Goal: Task Accomplishment & Management: Manage account settings

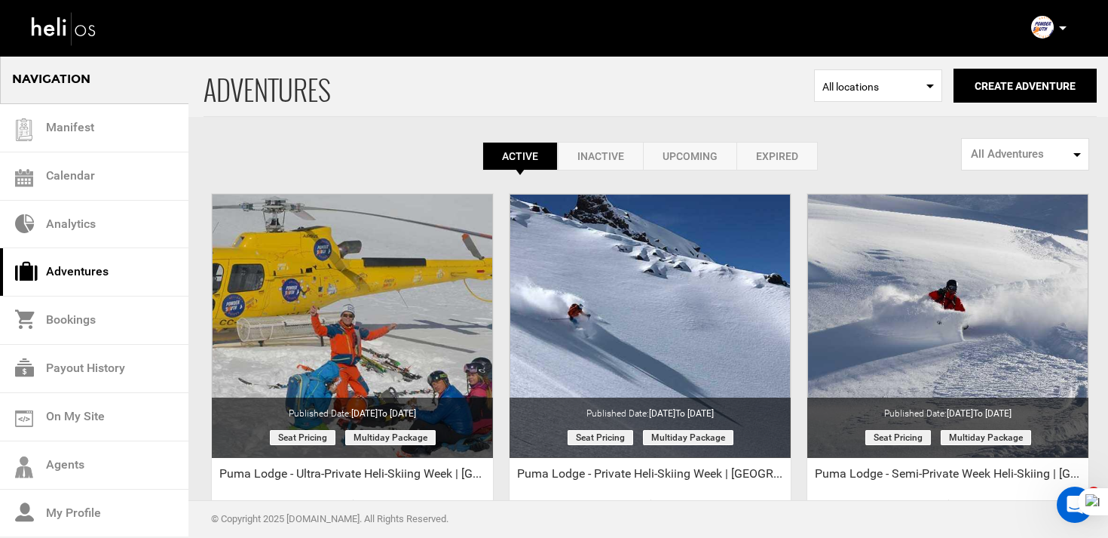
click at [616, 161] on link "Inactive" at bounding box center [600, 156] width 85 height 29
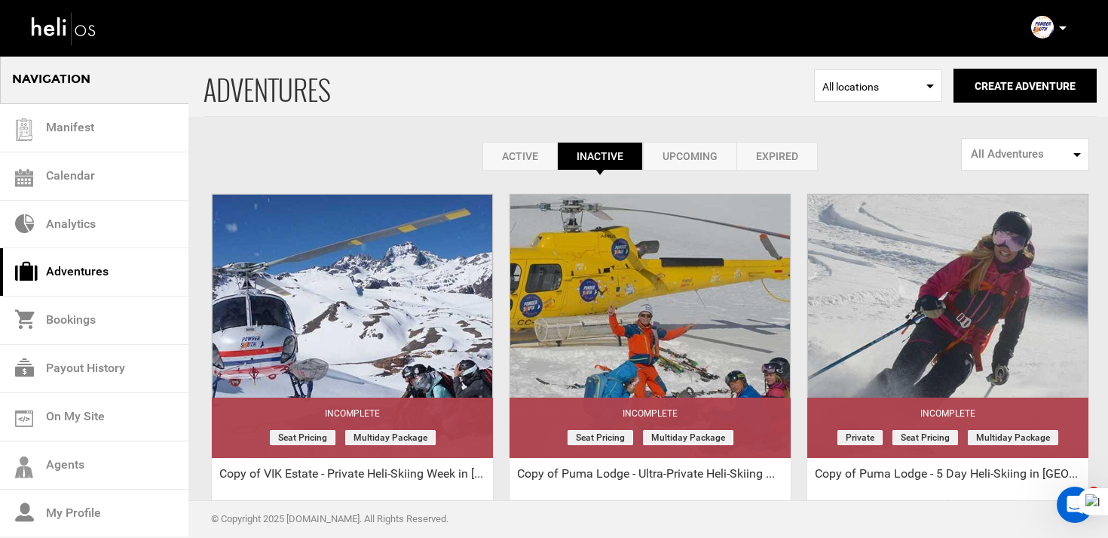
click at [507, 155] on link "Active" at bounding box center [520, 156] width 75 height 29
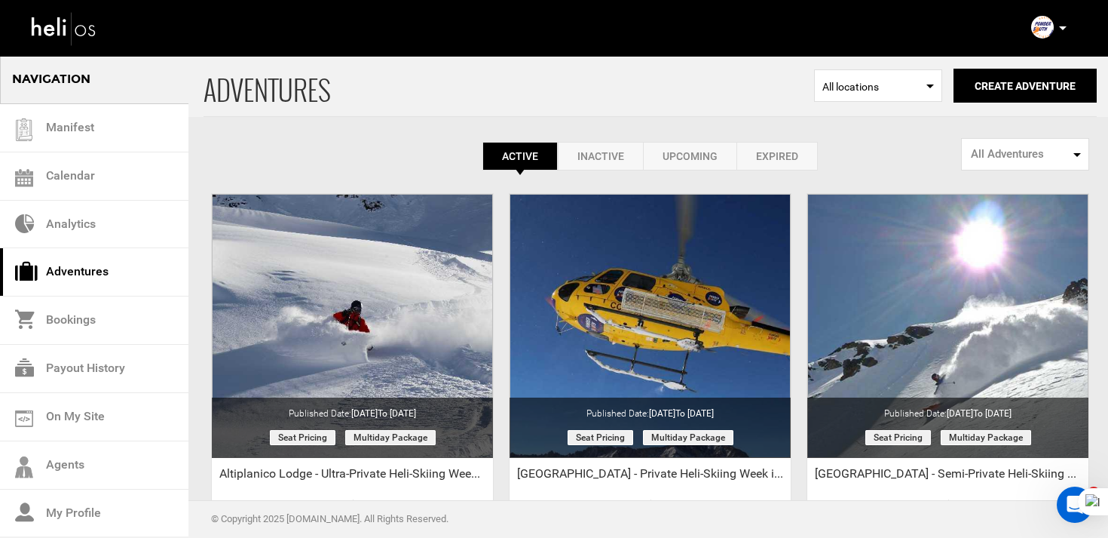
click at [614, 158] on link "Inactive" at bounding box center [600, 156] width 85 height 29
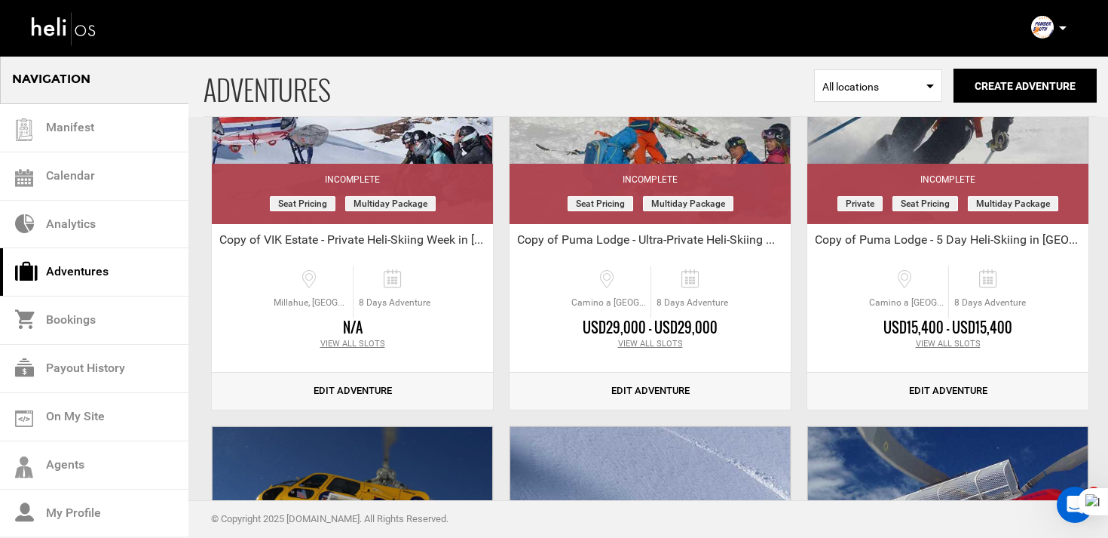
scroll to position [237, 0]
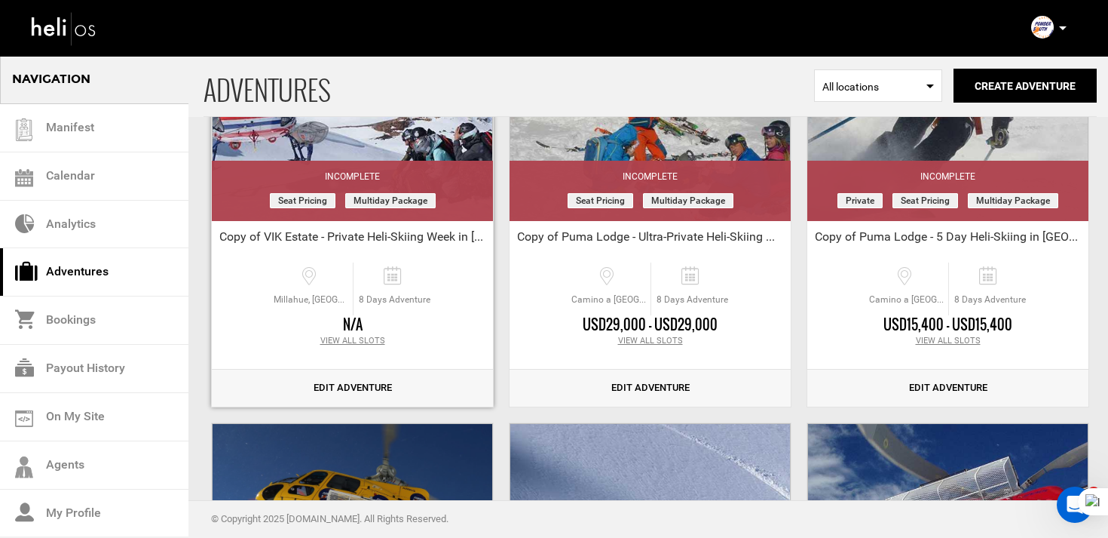
click at [337, 383] on link "Edit Adventure" at bounding box center [352, 387] width 281 height 37
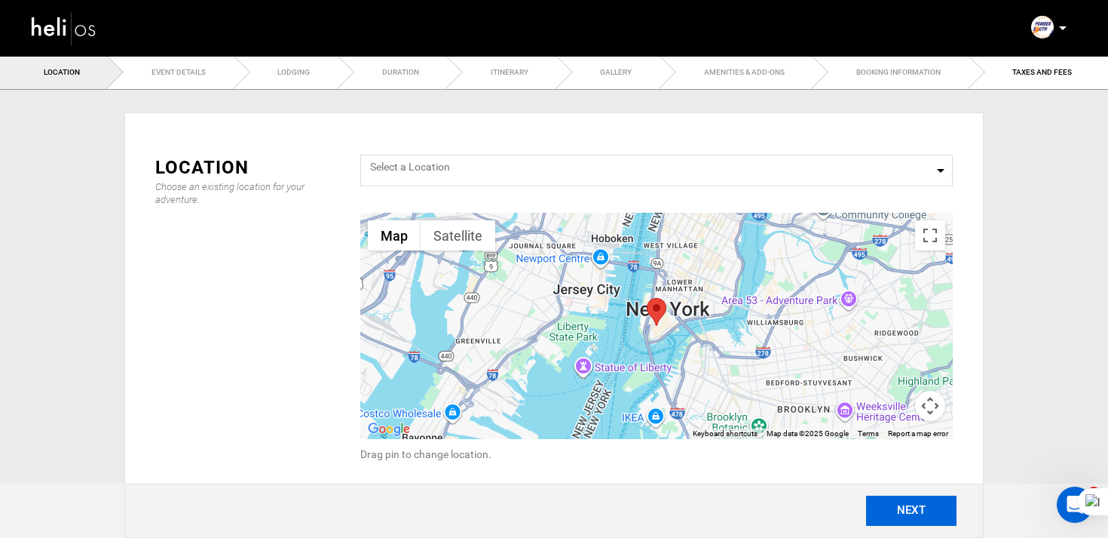
type input "Copy of VIK Estate - Private Heli-Skiing Week in [GEOGRAPHIC_DATA]"
checkbox input "true"
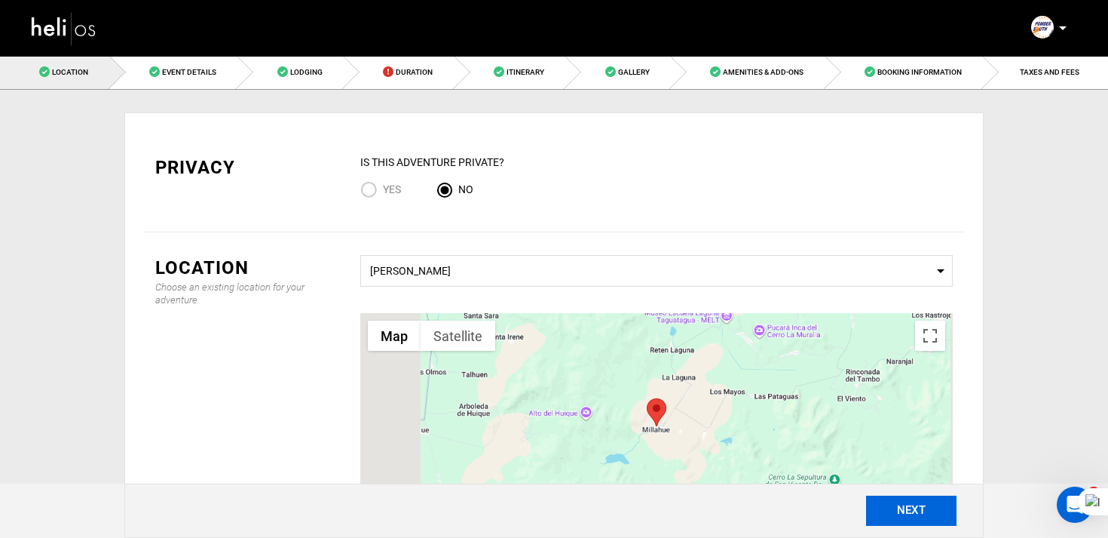
click at [899, 504] on button "NEXT" at bounding box center [911, 510] width 90 height 30
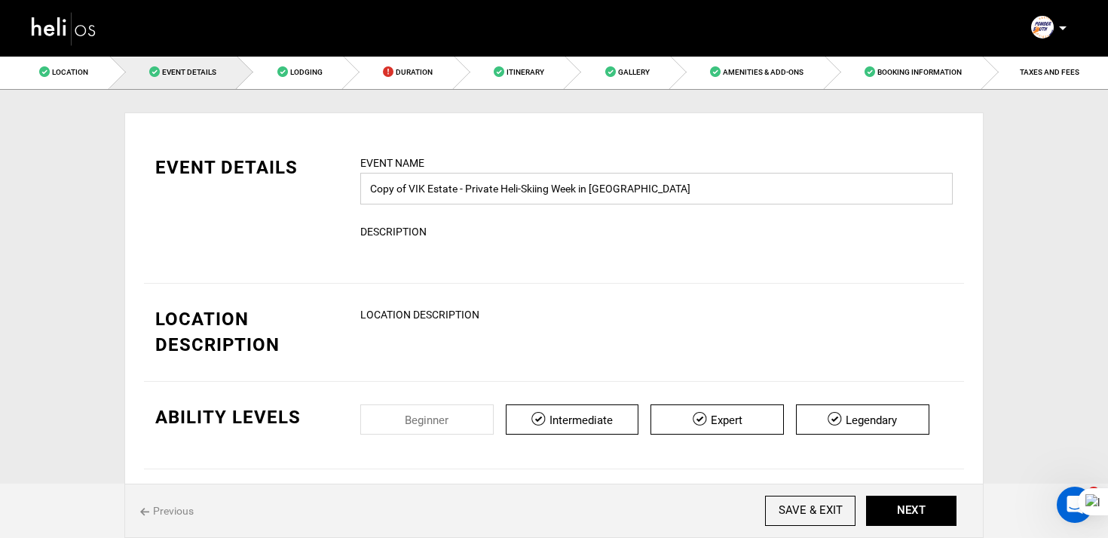
drag, startPoint x: 413, startPoint y: 188, endPoint x: 340, endPoint y: 188, distance: 73.1
click at [340, 188] on div "EVENT DETAILS Event Name Copy of [GEOGRAPHIC_DATA] - Private Heli-Skiing Week i…" at bounding box center [554, 208] width 820 height 106
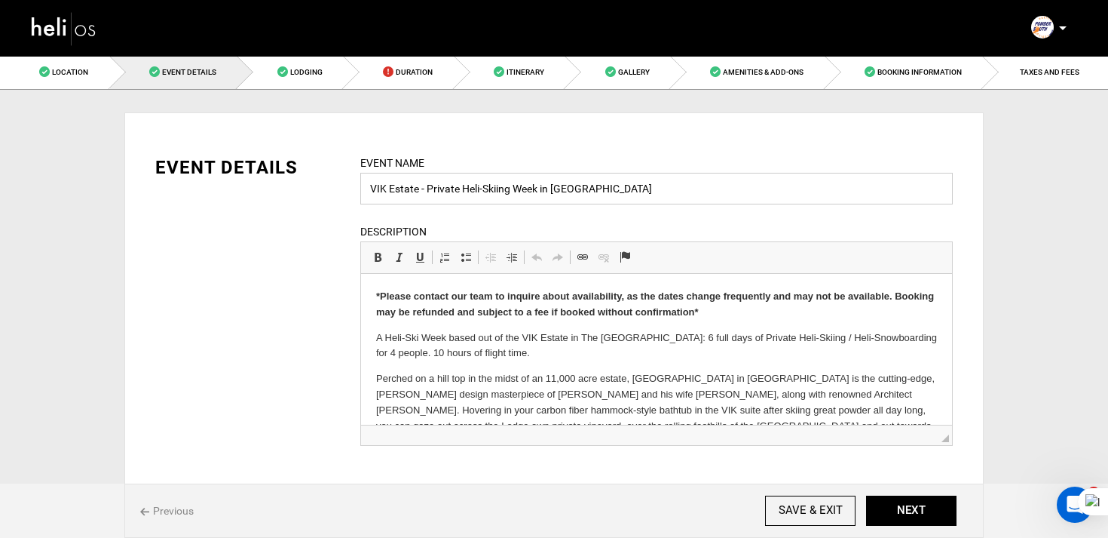
type input "VIK Estate - Private Heli-Skiing Week in [GEOGRAPHIC_DATA]"
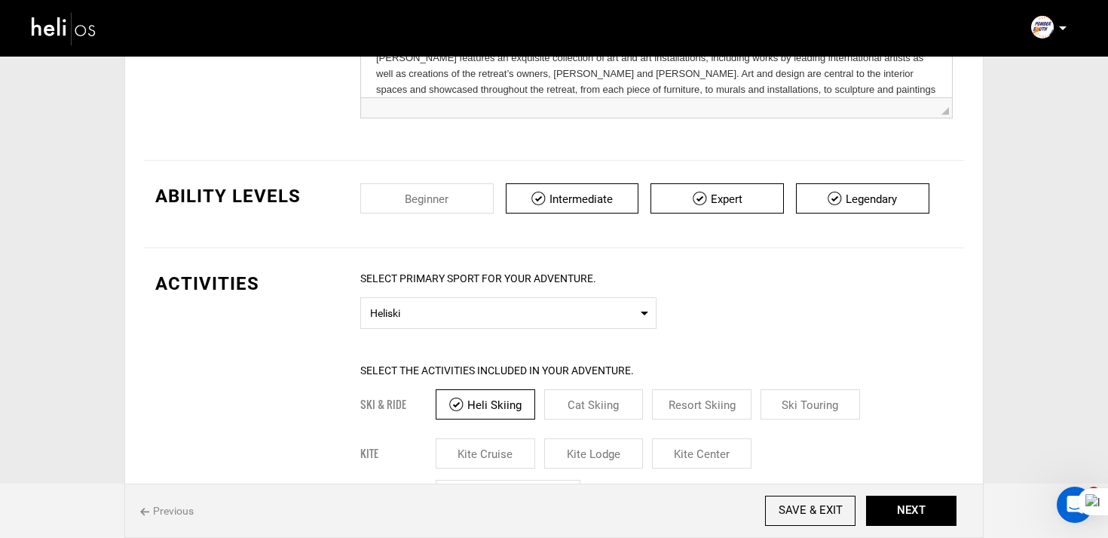
scroll to position [29, 0]
